Goal: Find specific page/section: Find specific page/section

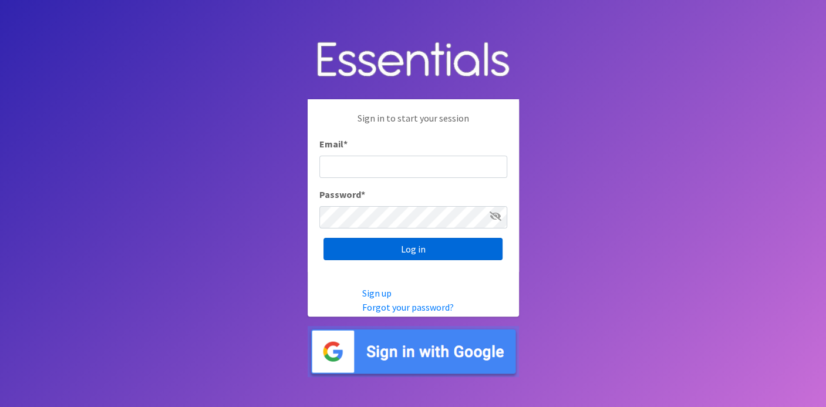
type input "[EMAIL_ADDRESS][DOMAIN_NAME]"
click at [421, 249] on input "Log in" at bounding box center [413, 249] width 179 height 22
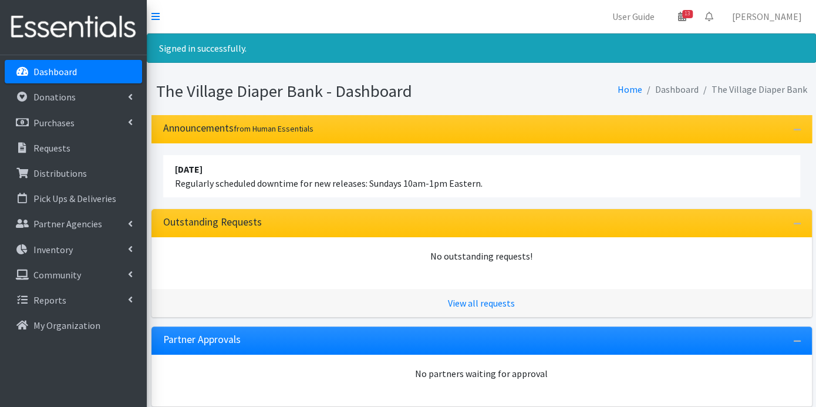
scroll to position [141, 0]
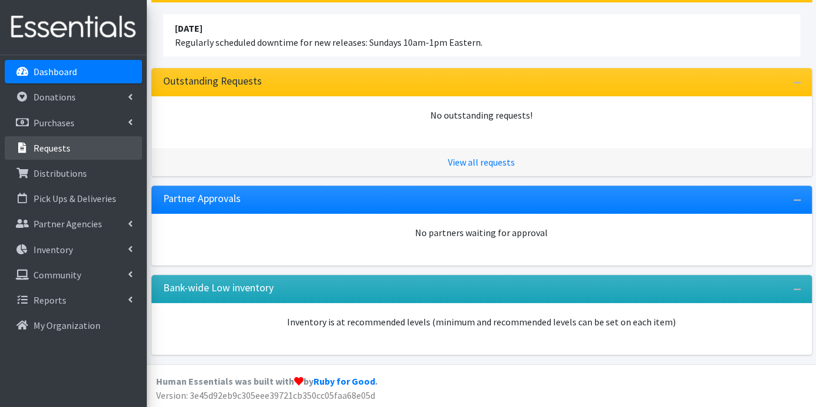
click at [66, 147] on p "Requests" at bounding box center [51, 148] width 37 height 12
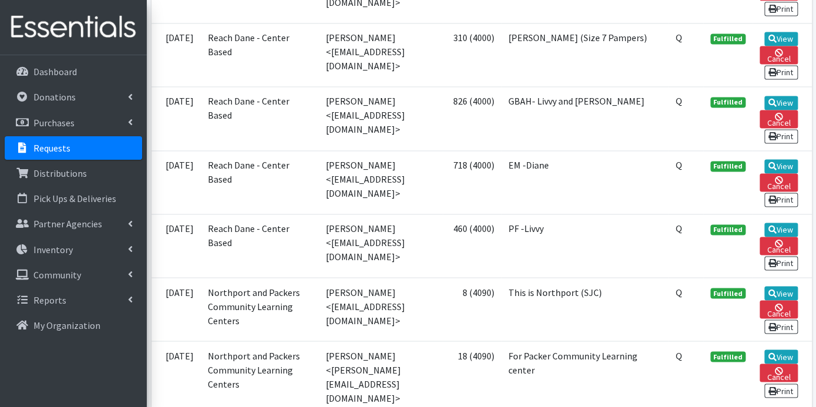
scroll to position [848, 0]
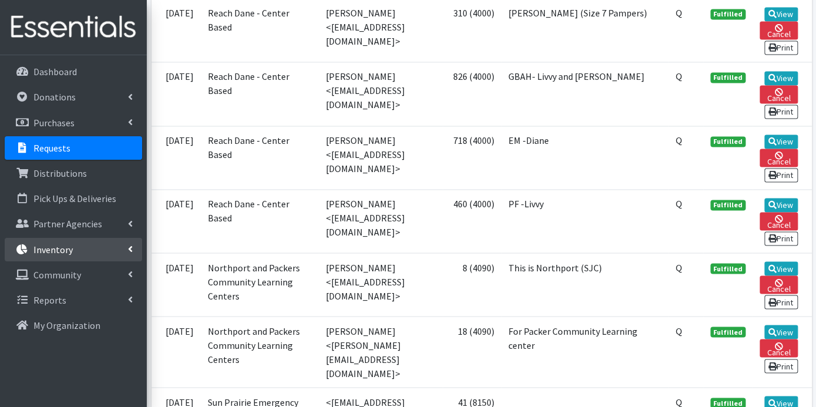
click at [68, 244] on p "Inventory" at bounding box center [52, 250] width 39 height 12
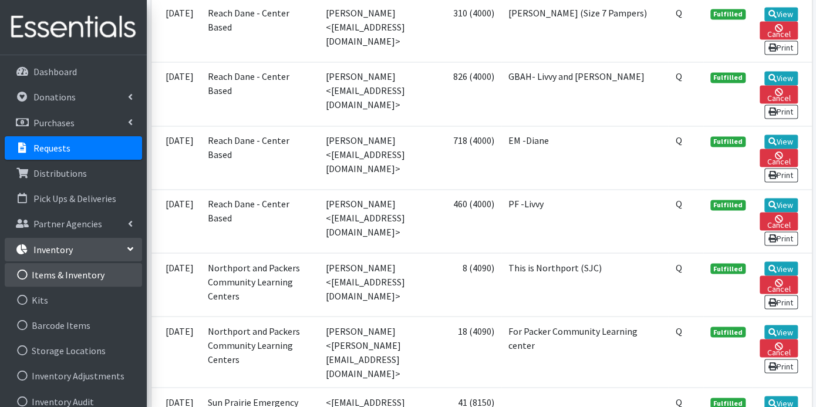
click at [70, 271] on link "Items & Inventory" at bounding box center [73, 274] width 137 height 23
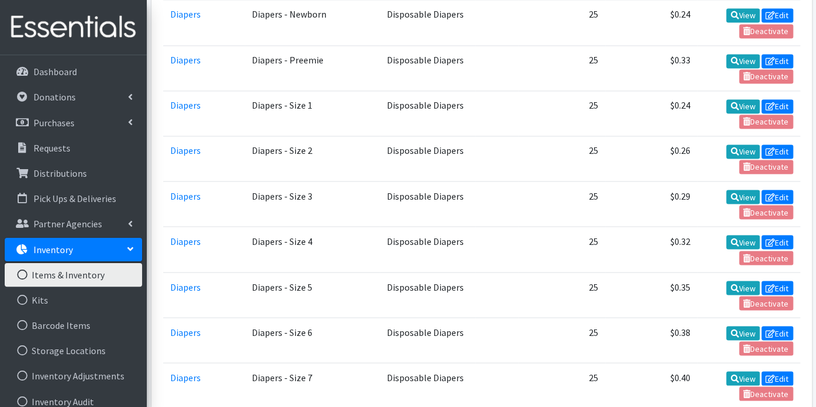
scroll to position [979, 0]
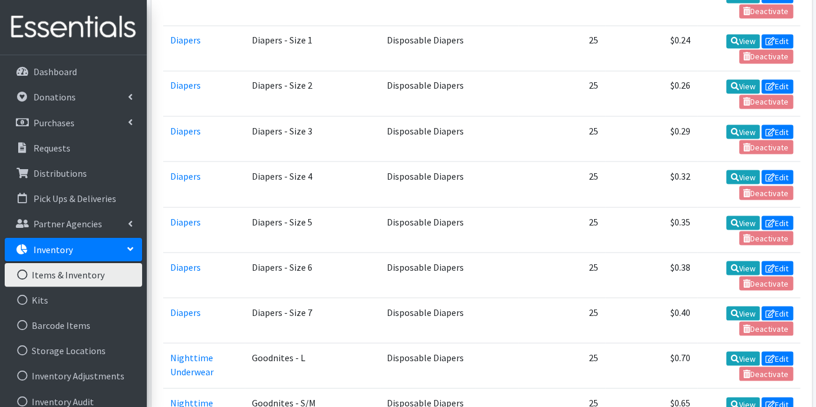
click at [680, 298] on td "$0.40" at bounding box center [652, 320] width 92 height 45
click at [57, 302] on link "Kits" at bounding box center [73, 299] width 137 height 23
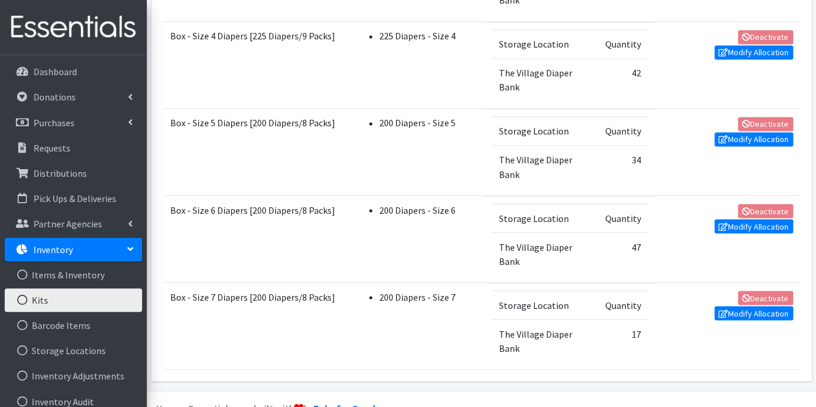
scroll to position [956, 0]
